Goal: Obtain resource: Download file/media

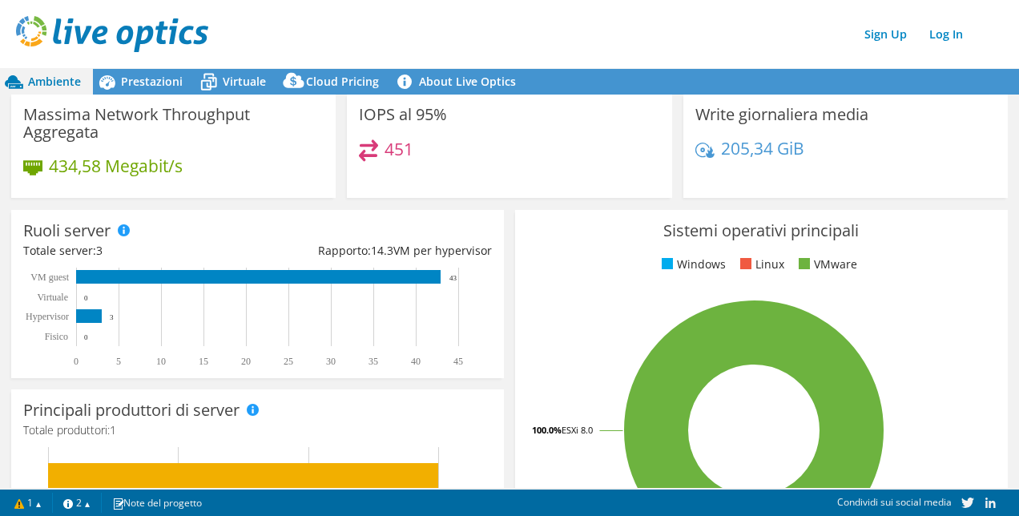
scroll to position [160, 0]
click at [154, 83] on span "Prestazioni" at bounding box center [152, 81] width 62 height 15
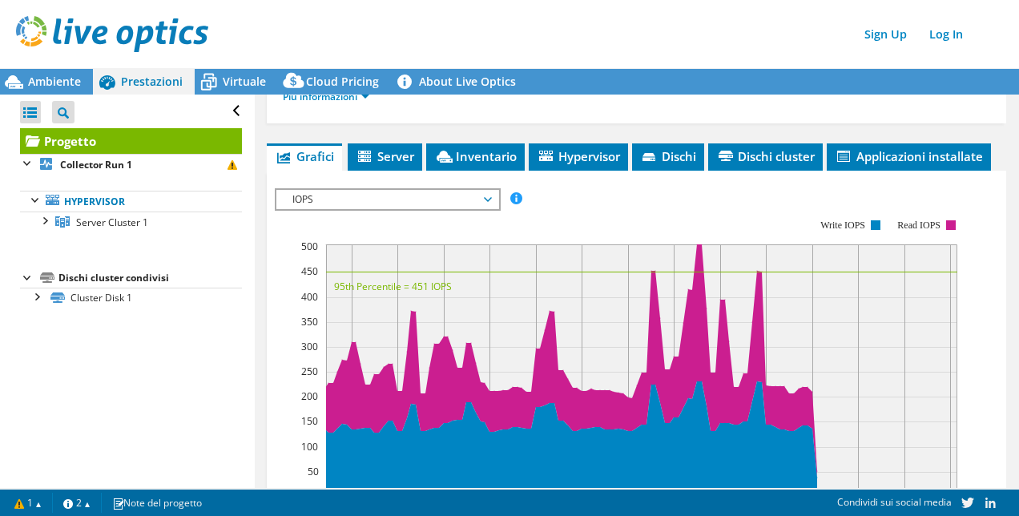
scroll to position [0, 0]
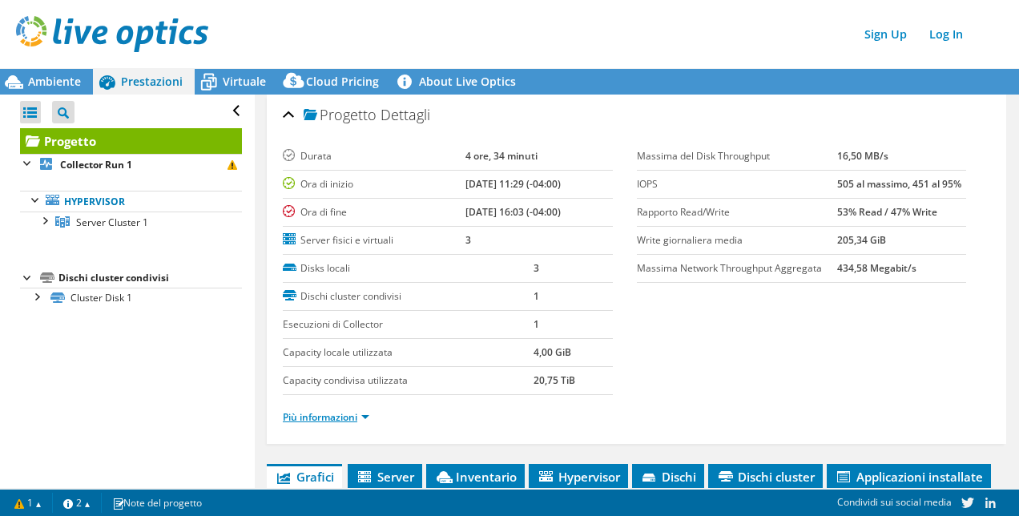
click at [368, 418] on link "Più informazioni" at bounding box center [326, 417] width 86 height 14
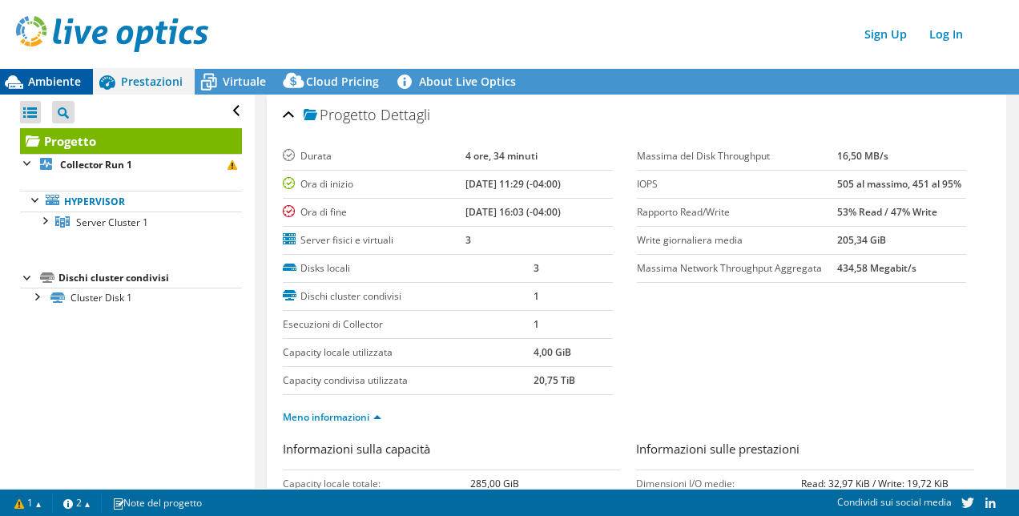
click at [54, 75] on span "Ambiente" at bounding box center [54, 81] width 53 height 15
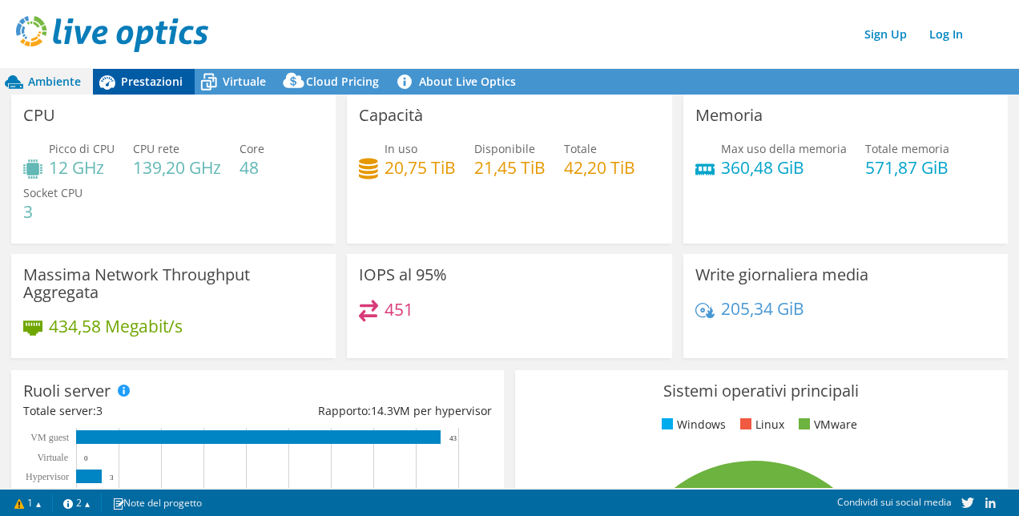
click at [166, 82] on span "Prestazioni" at bounding box center [152, 81] width 62 height 15
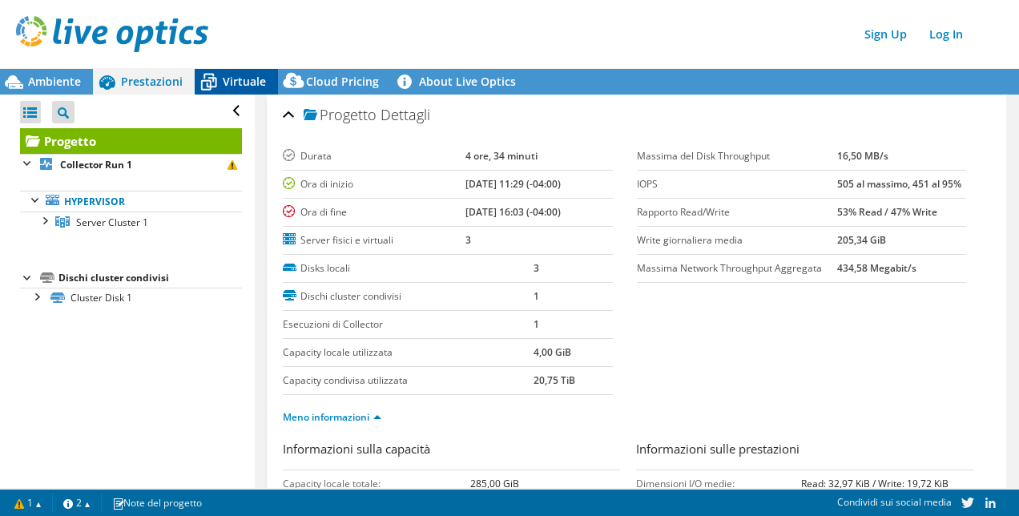
click at [218, 79] on icon at bounding box center [209, 82] width 28 height 28
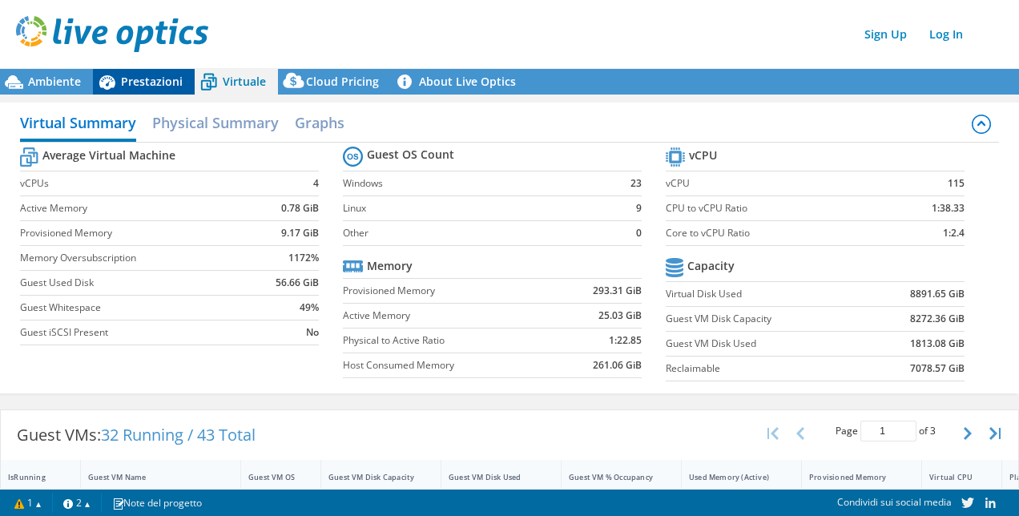
click at [136, 88] on span "Prestazioni" at bounding box center [152, 81] width 62 height 15
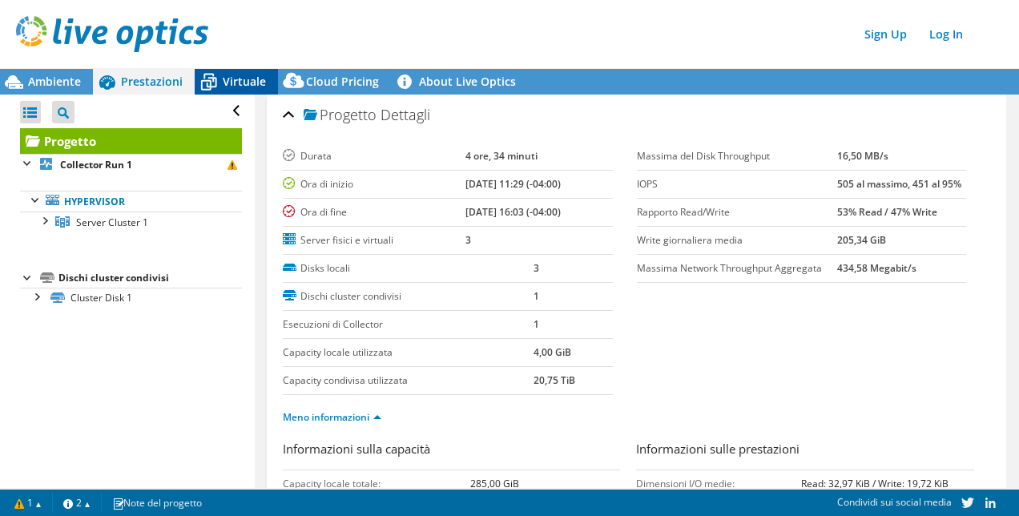
click at [259, 78] on span "Virtuale" at bounding box center [244, 81] width 43 height 15
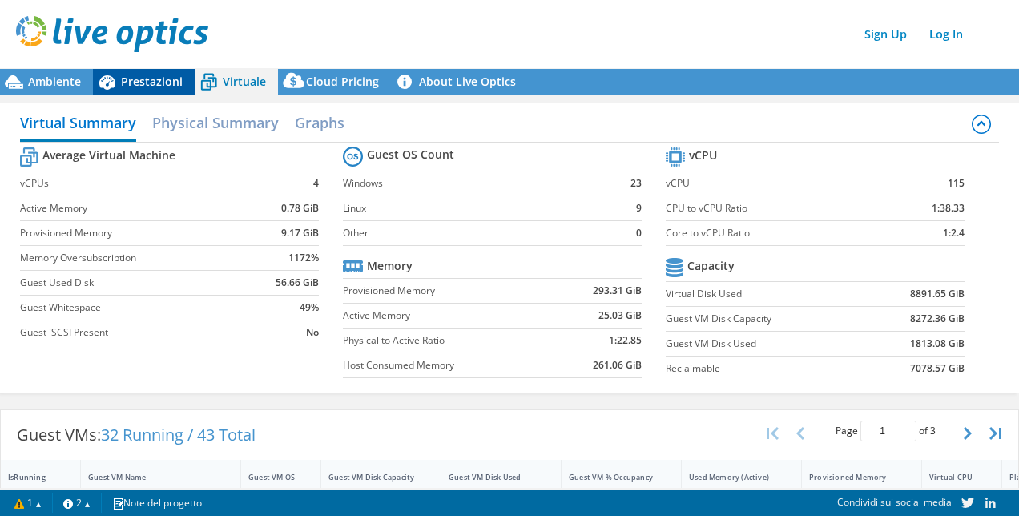
click at [147, 75] on span "Prestazioni" at bounding box center [152, 81] width 62 height 15
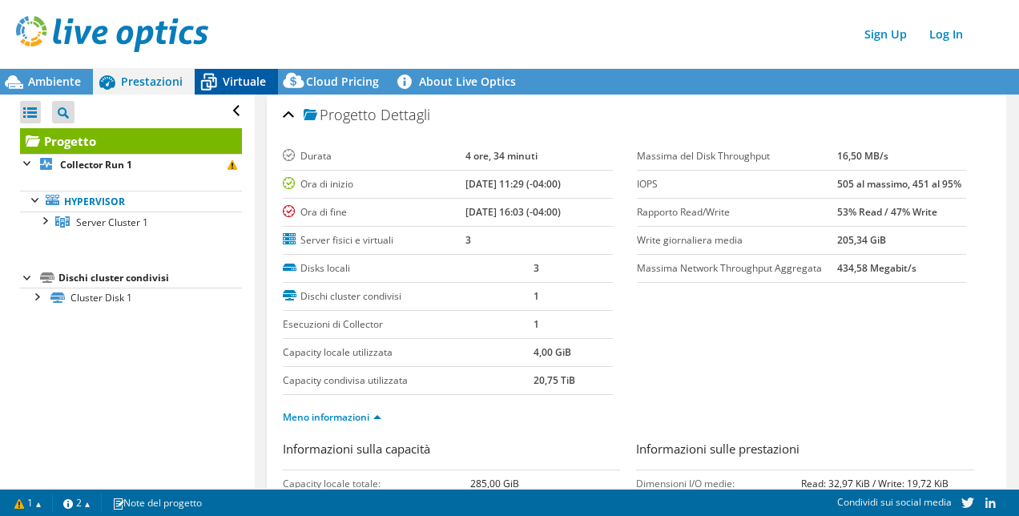
click at [247, 72] on div "Virtuale" at bounding box center [236, 82] width 83 height 26
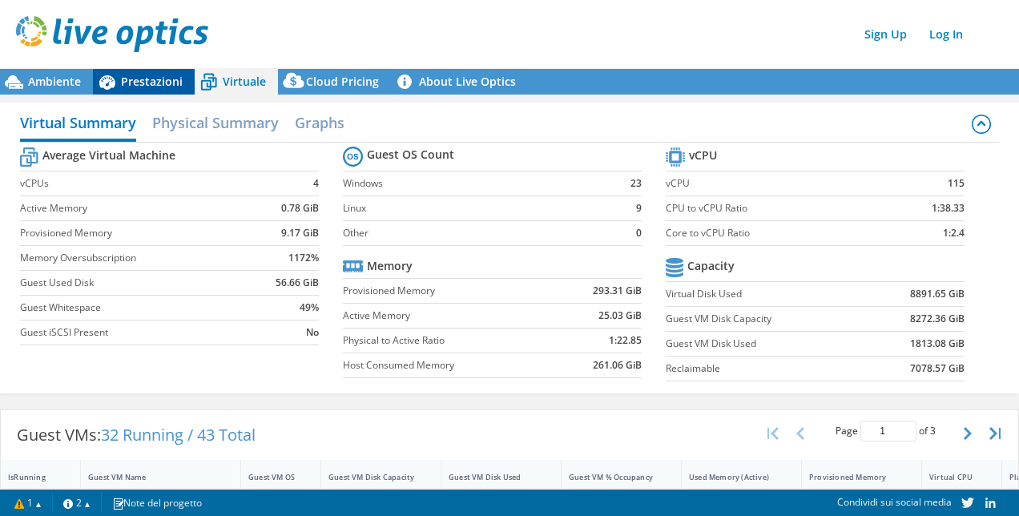
click at [158, 74] on span "Prestazioni" at bounding box center [152, 81] width 62 height 15
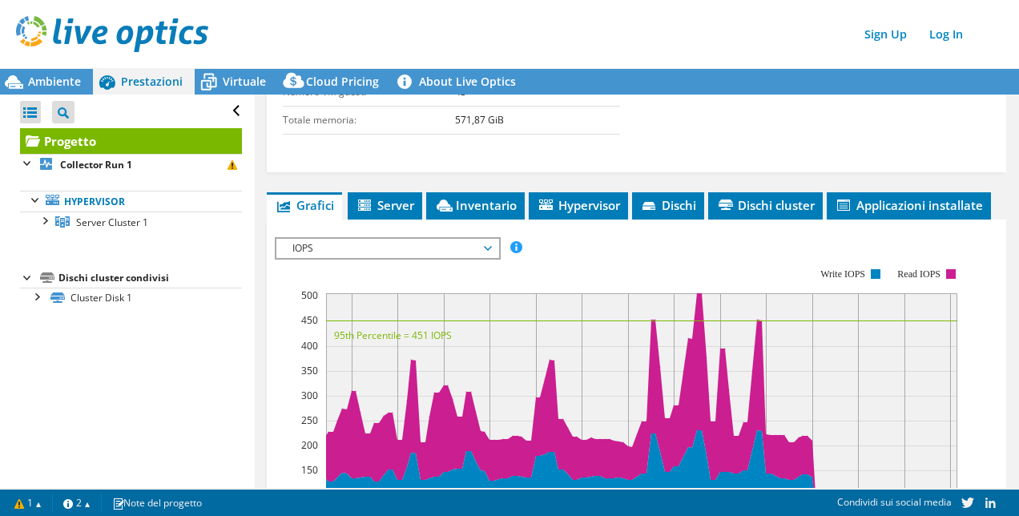
scroll to position [561, 0]
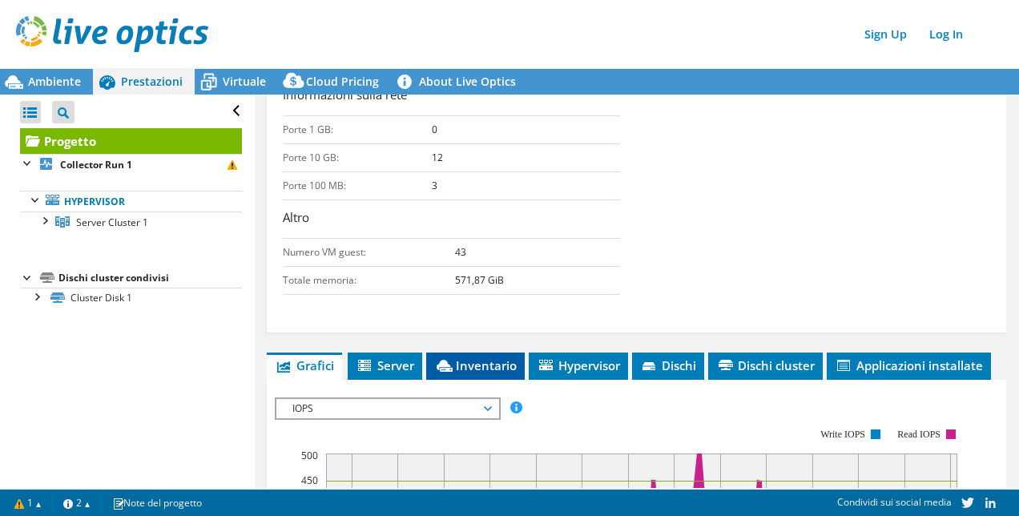
click at [475, 357] on span "Inventario" at bounding box center [475, 365] width 82 height 16
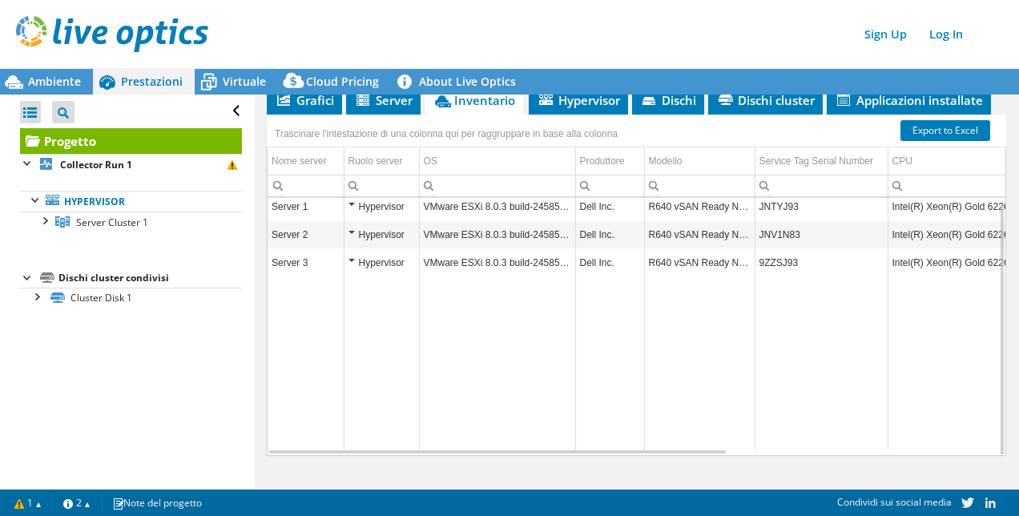
scroll to position [846, 0]
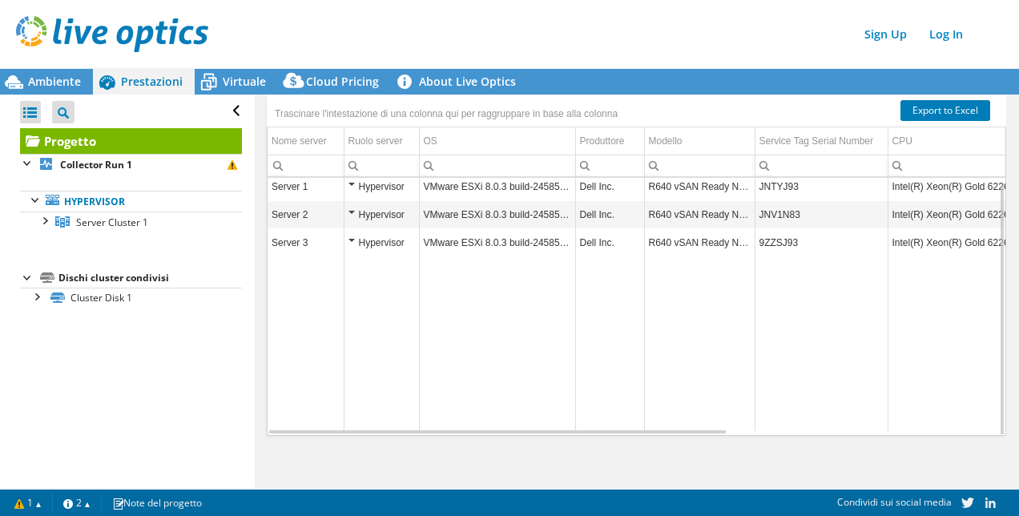
drag, startPoint x: 706, startPoint y: 444, endPoint x: 742, endPoint y: 448, distance: 36.3
click at [742, 435] on div "Server 1 Hypervisor VMware ESXi 8.0.3 build-24585383 Dell Inc. R640 vSAN Ready …" at bounding box center [636, 306] width 738 height 257
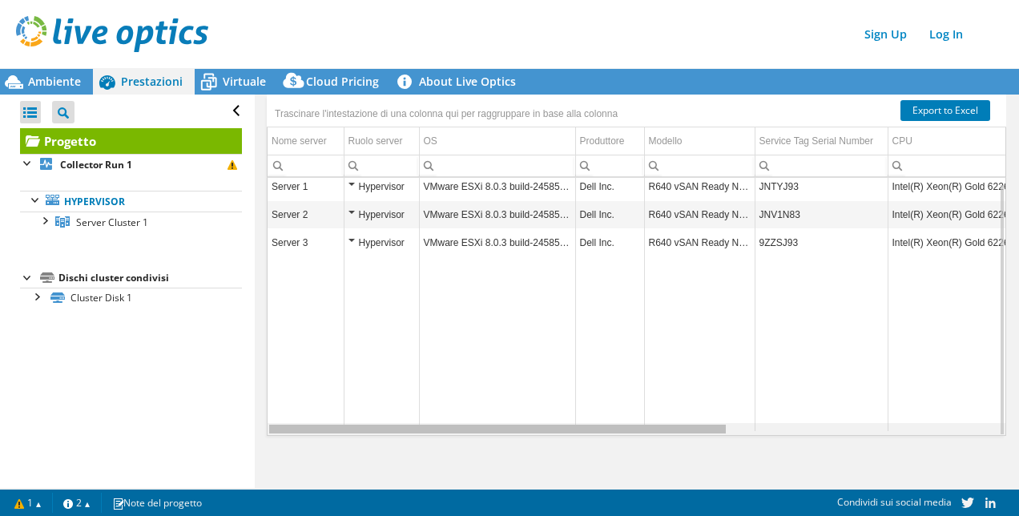
click at [690, 433] on div "Data grid" at bounding box center [497, 428] width 457 height 9
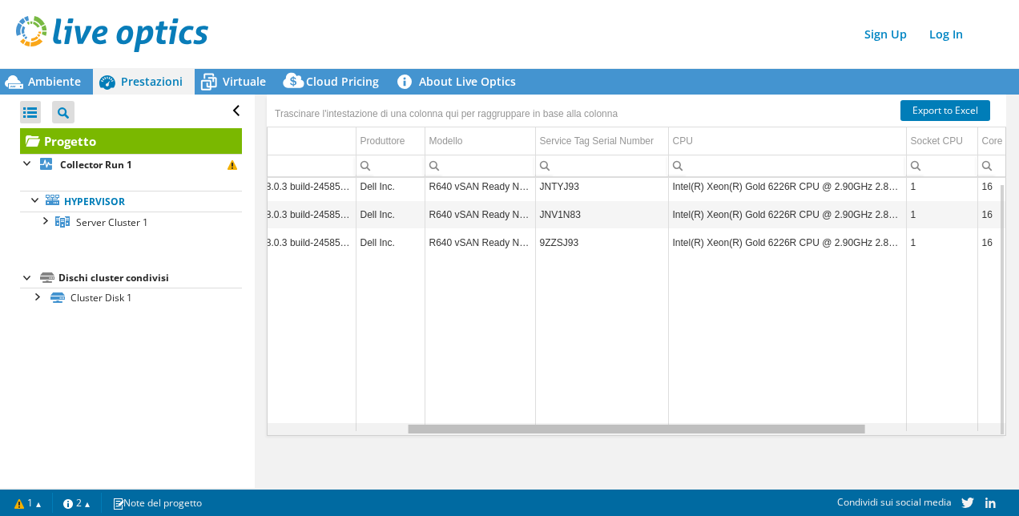
scroll to position [0, 0]
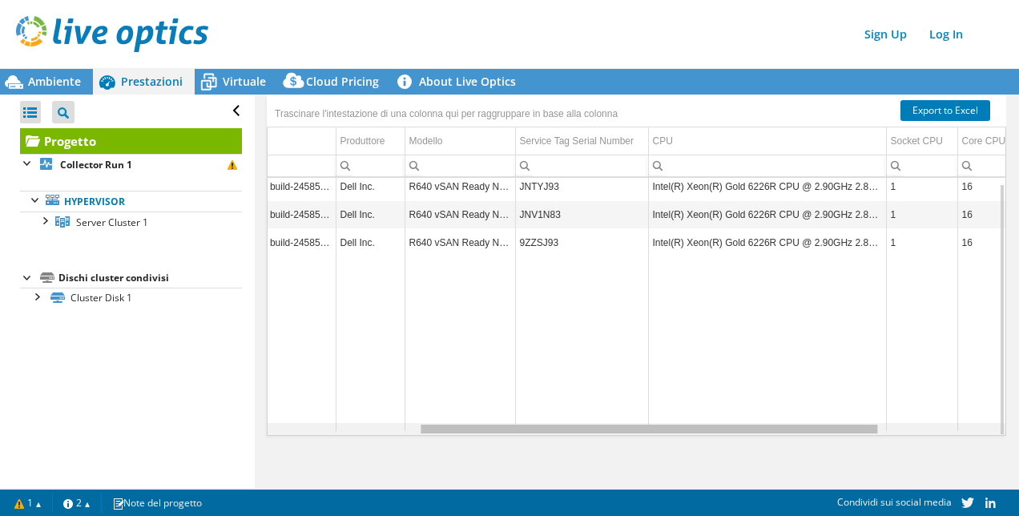
drag, startPoint x: 690, startPoint y: 450, endPoint x: 850, endPoint y: 428, distance: 161.7
click at [850, 428] on body "Sign Up Log In Questo progetto è stato archiviato. Non è possibile apportare mo…" at bounding box center [509, 258] width 1019 height 516
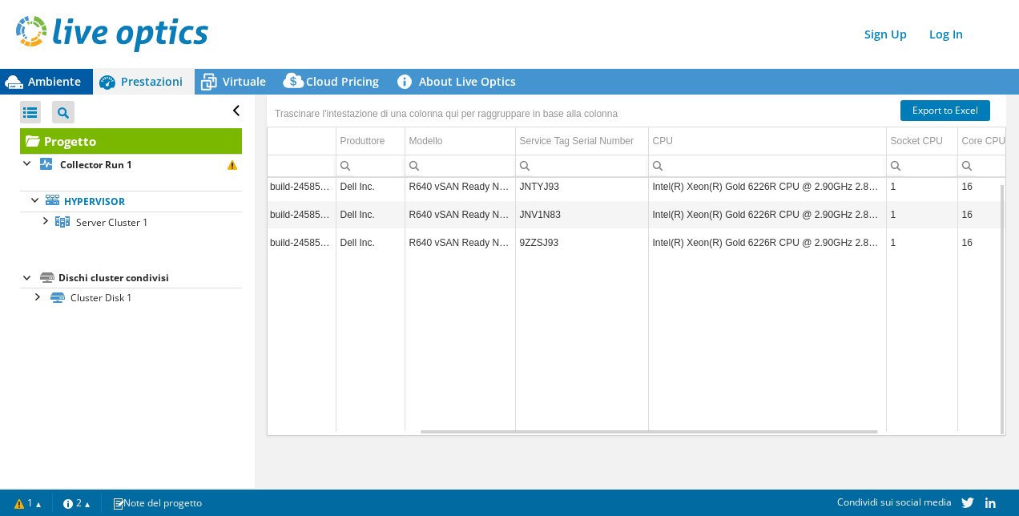
click at [58, 71] on div "Ambiente" at bounding box center [46, 82] width 93 height 26
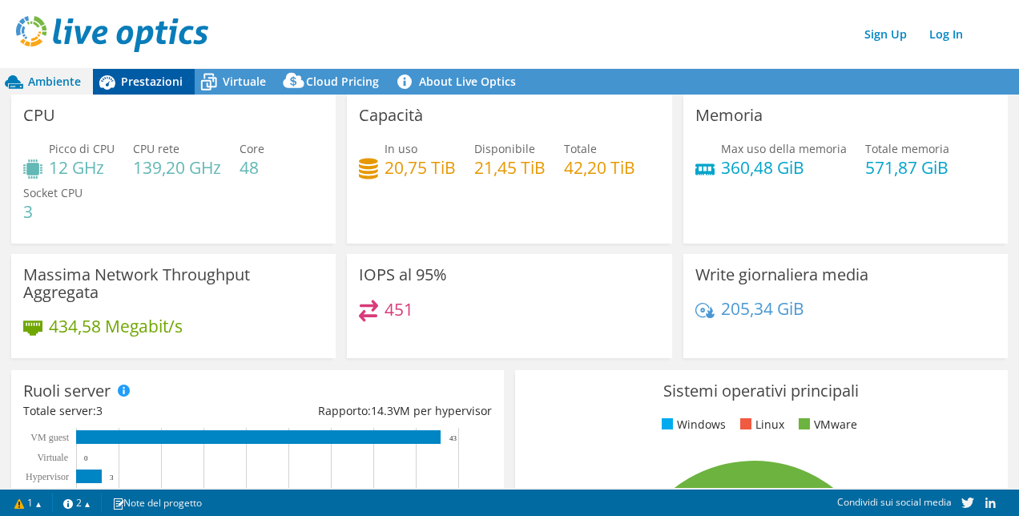
click at [151, 77] on span "Prestazioni" at bounding box center [152, 81] width 62 height 15
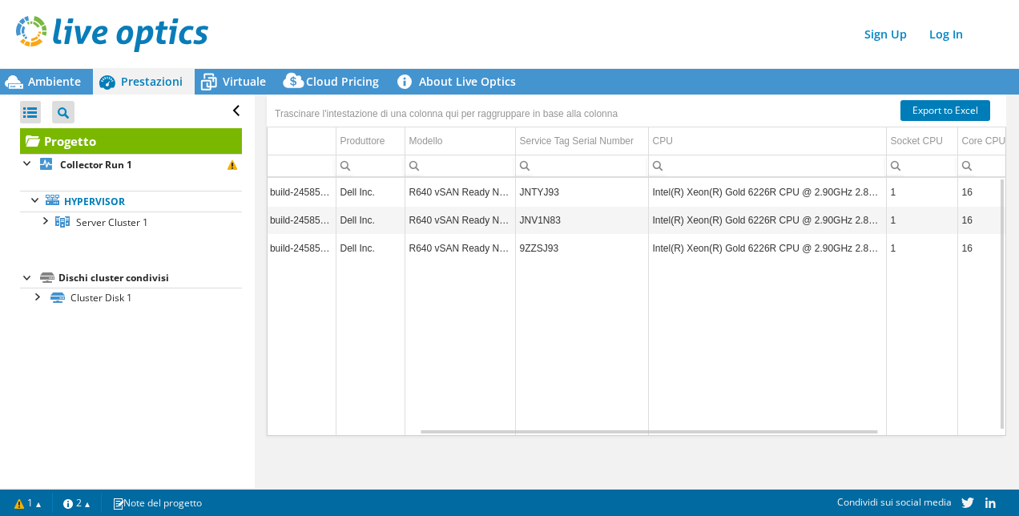
scroll to position [0, 240]
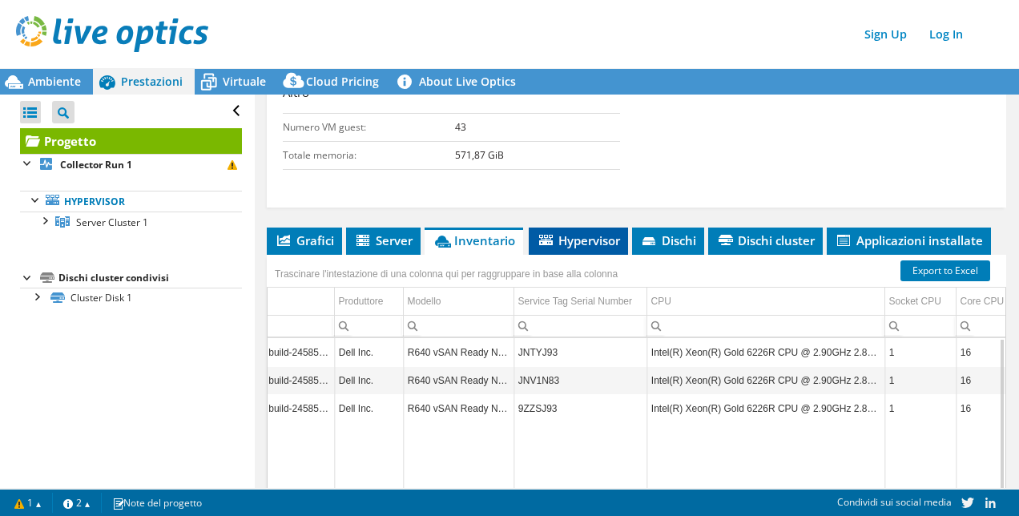
click at [569, 235] on span "Hypervisor" at bounding box center [578, 240] width 83 height 16
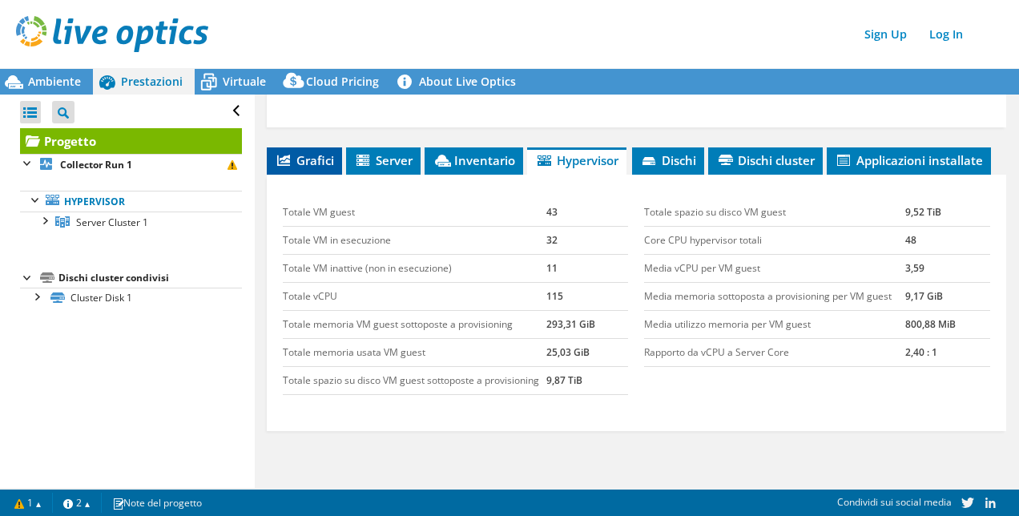
click at [303, 147] on li "Grafici" at bounding box center [304, 160] width 75 height 27
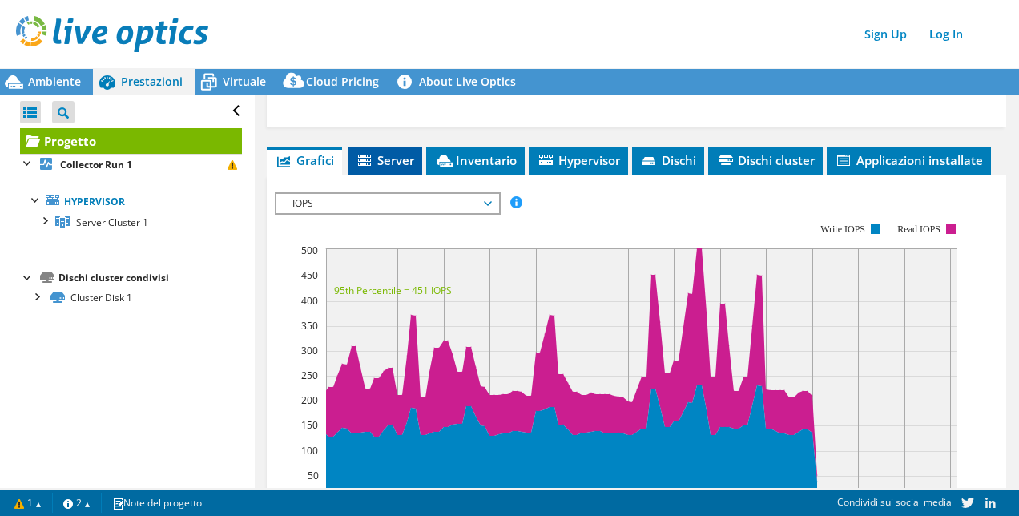
click at [370, 155] on icon at bounding box center [364, 160] width 13 height 11
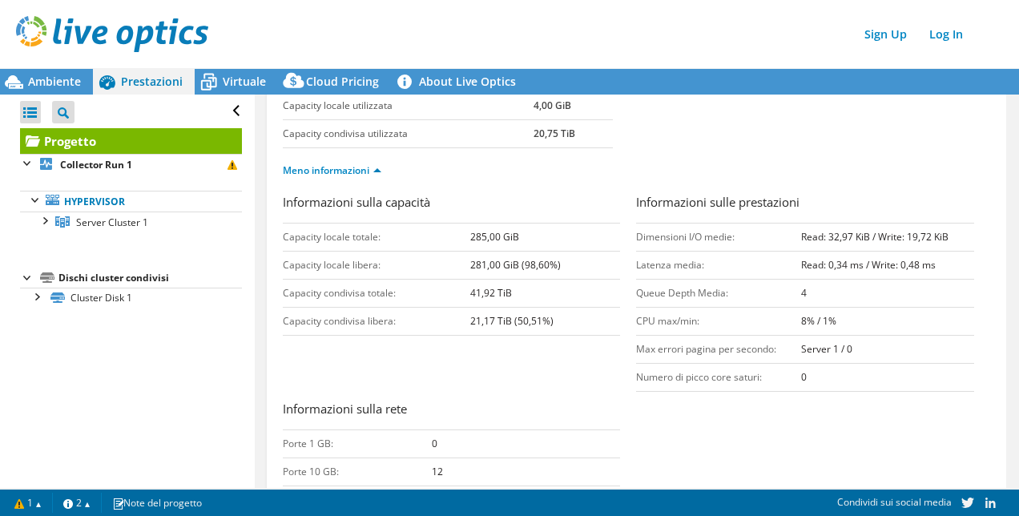
scroll to position [205, 0]
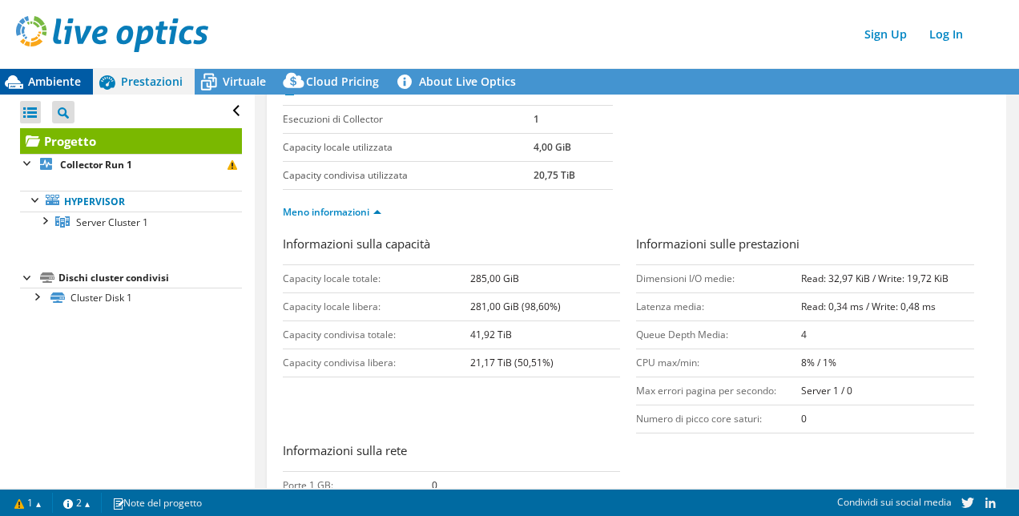
click at [29, 83] on span "Ambiente" at bounding box center [54, 81] width 53 height 15
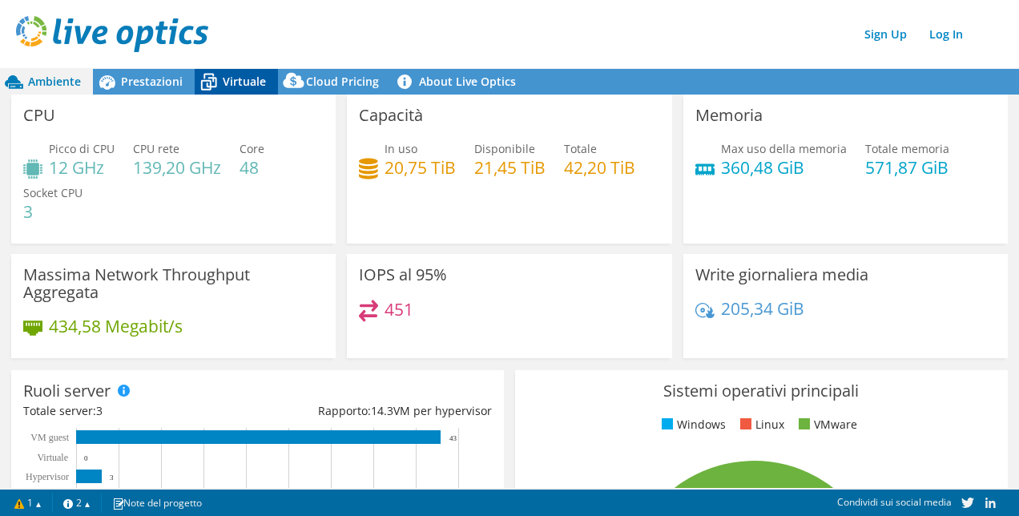
click at [227, 80] on span "Virtuale" at bounding box center [244, 81] width 43 height 15
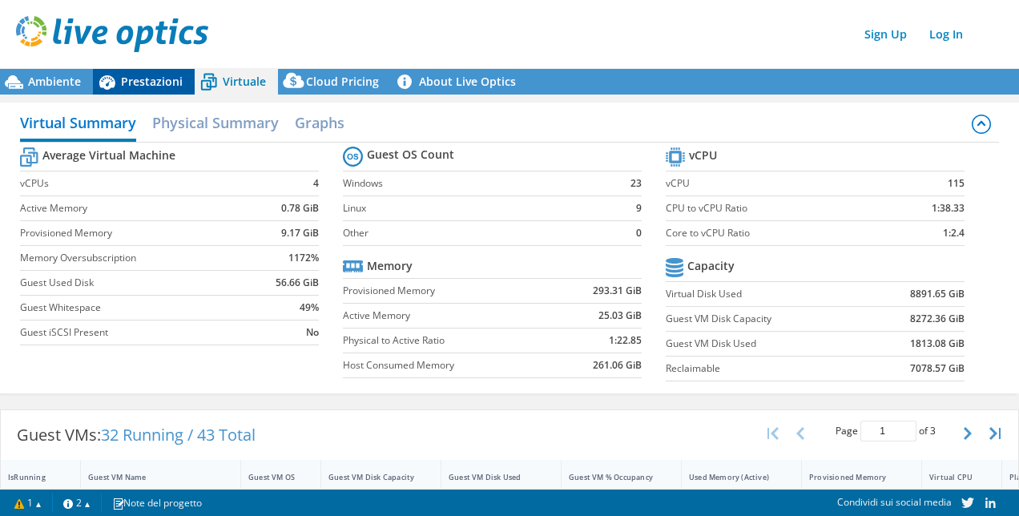
click at [143, 82] on span "Prestazioni" at bounding box center [152, 81] width 62 height 15
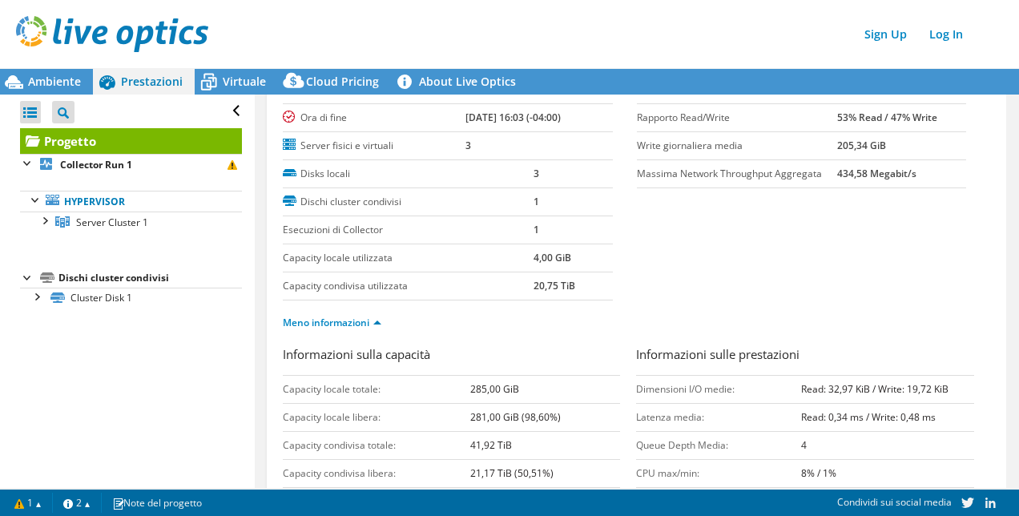
scroll to position [0, 0]
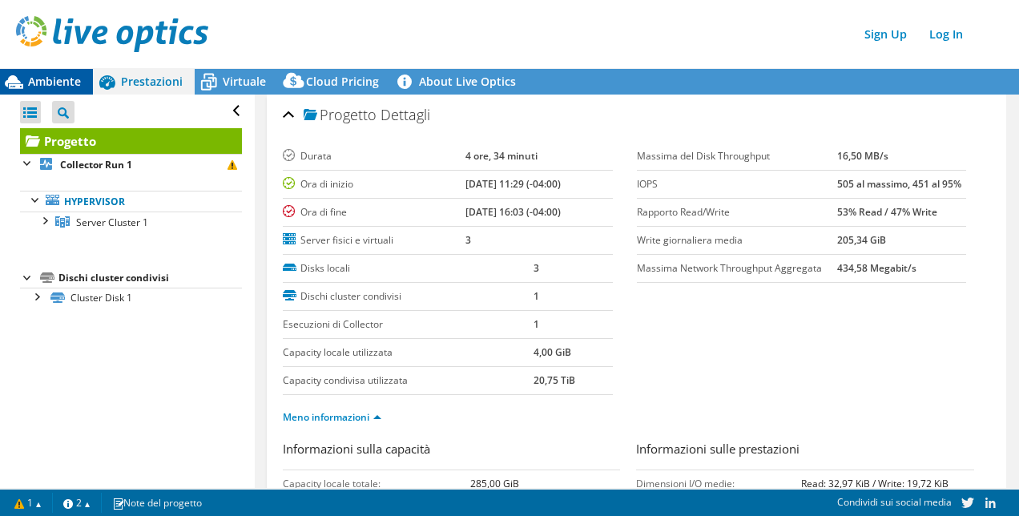
click at [43, 78] on span "Ambiente" at bounding box center [54, 81] width 53 height 15
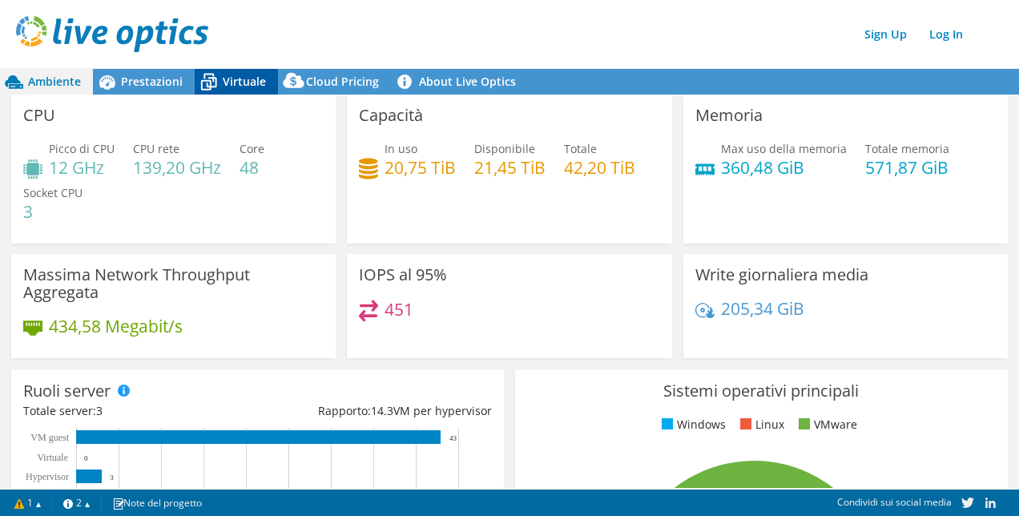
click at [224, 74] on span "Virtuale" at bounding box center [244, 81] width 43 height 15
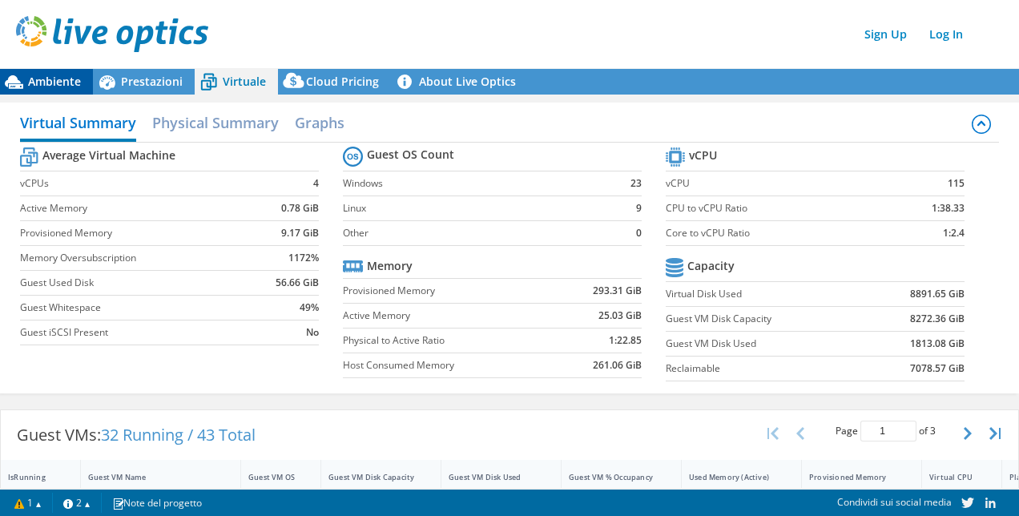
click at [62, 74] on span "Ambiente" at bounding box center [54, 81] width 53 height 15
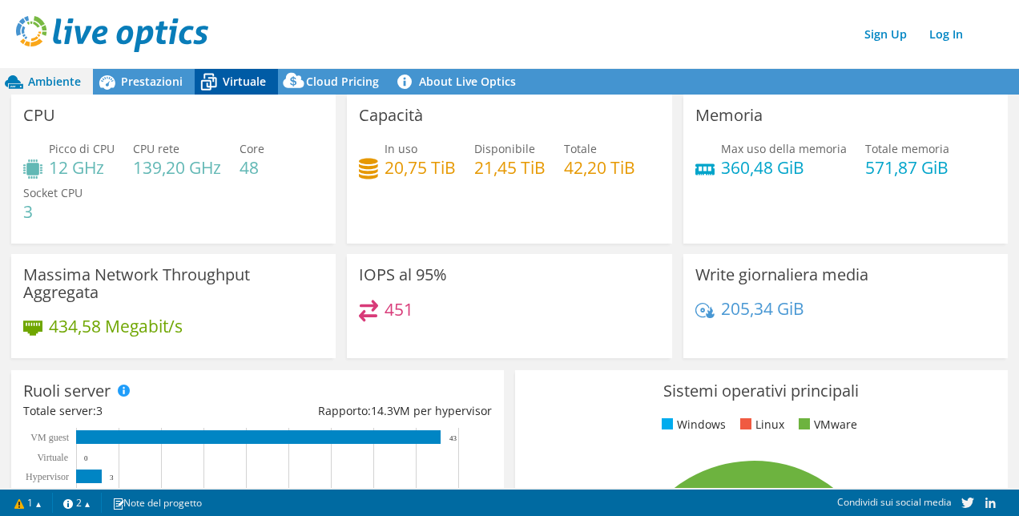
click at [258, 79] on span "Virtuale" at bounding box center [244, 81] width 43 height 15
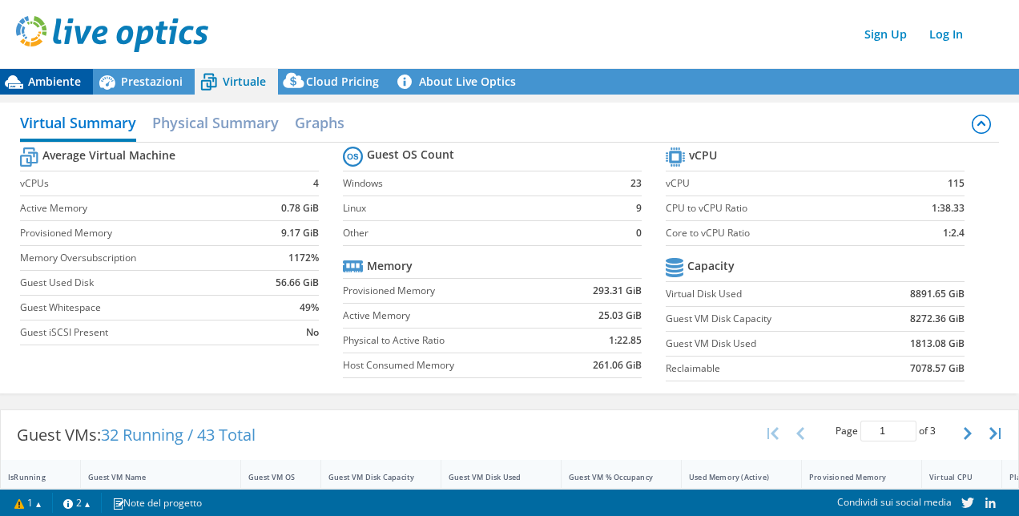
click at [67, 83] on span "Ambiente" at bounding box center [54, 81] width 53 height 15
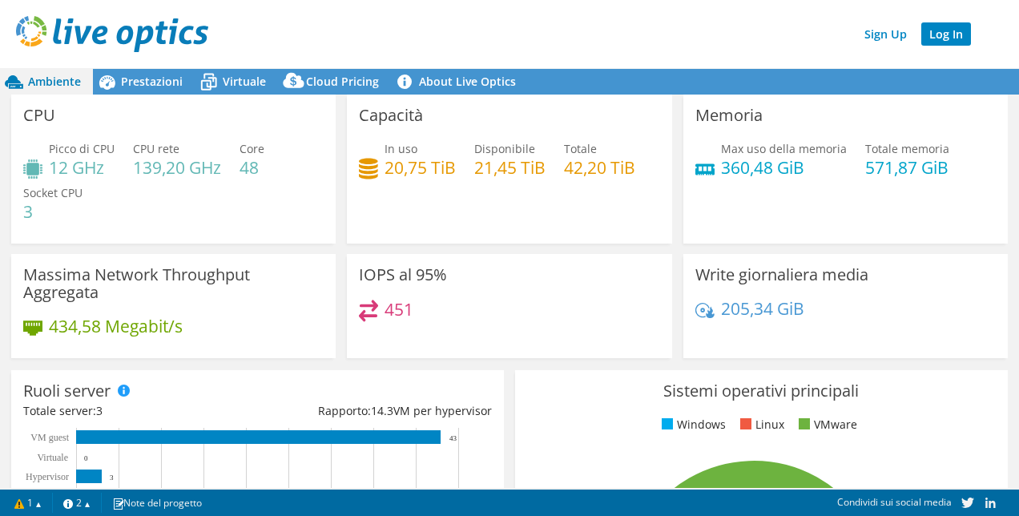
click at [955, 32] on link "Log In" at bounding box center [946, 33] width 50 height 23
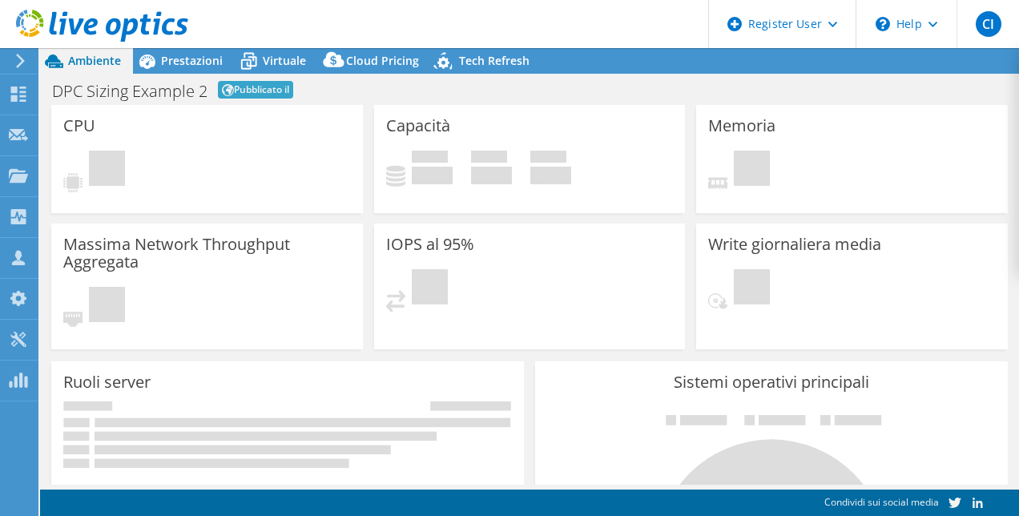
select select "EUFrankfurt"
select select "EUR"
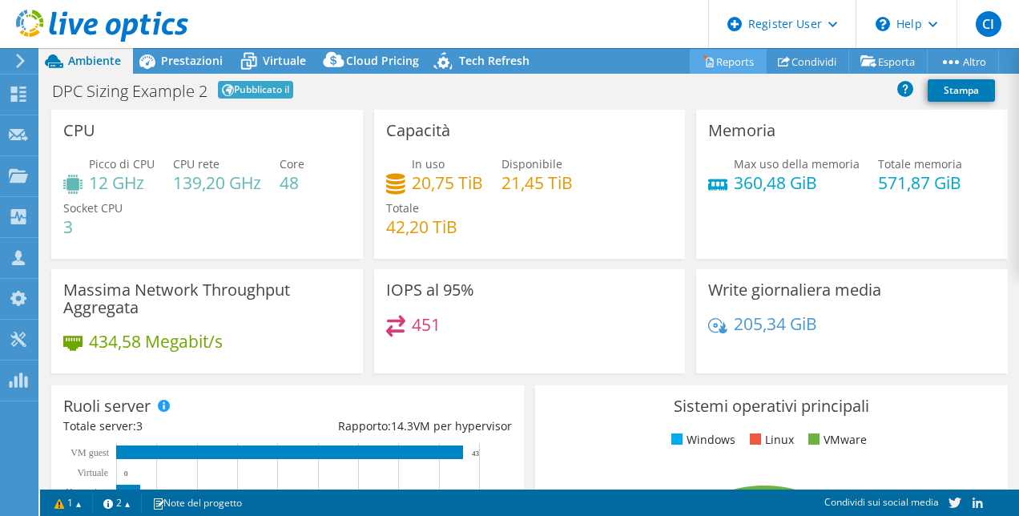
click at [724, 62] on link "Reports" at bounding box center [728, 61] width 77 height 25
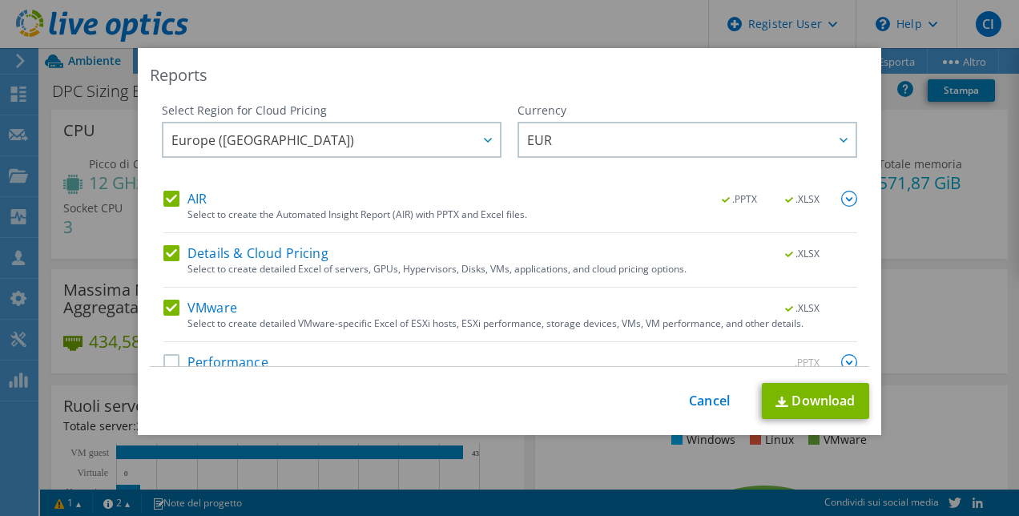
scroll to position [28, 0]
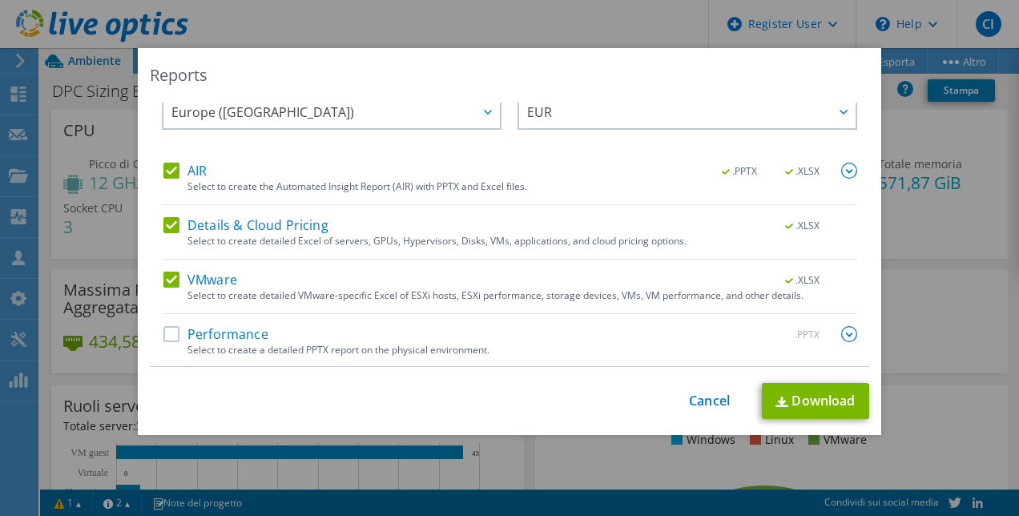
click at [174, 330] on label "Performance" at bounding box center [215, 334] width 105 height 16
click at [0, 0] on input "Performance" at bounding box center [0, 0] width 0 height 0
click at [809, 392] on link "Download" at bounding box center [815, 401] width 107 height 36
click at [810, 396] on link "Download" at bounding box center [815, 401] width 107 height 36
click at [918, 308] on div "Reports Select Region for Cloud Pricing Asia Pacific (Hong Kong) Asia Pacific (…" at bounding box center [509, 258] width 1019 height 420
